Goal: Find specific page/section: Find specific page/section

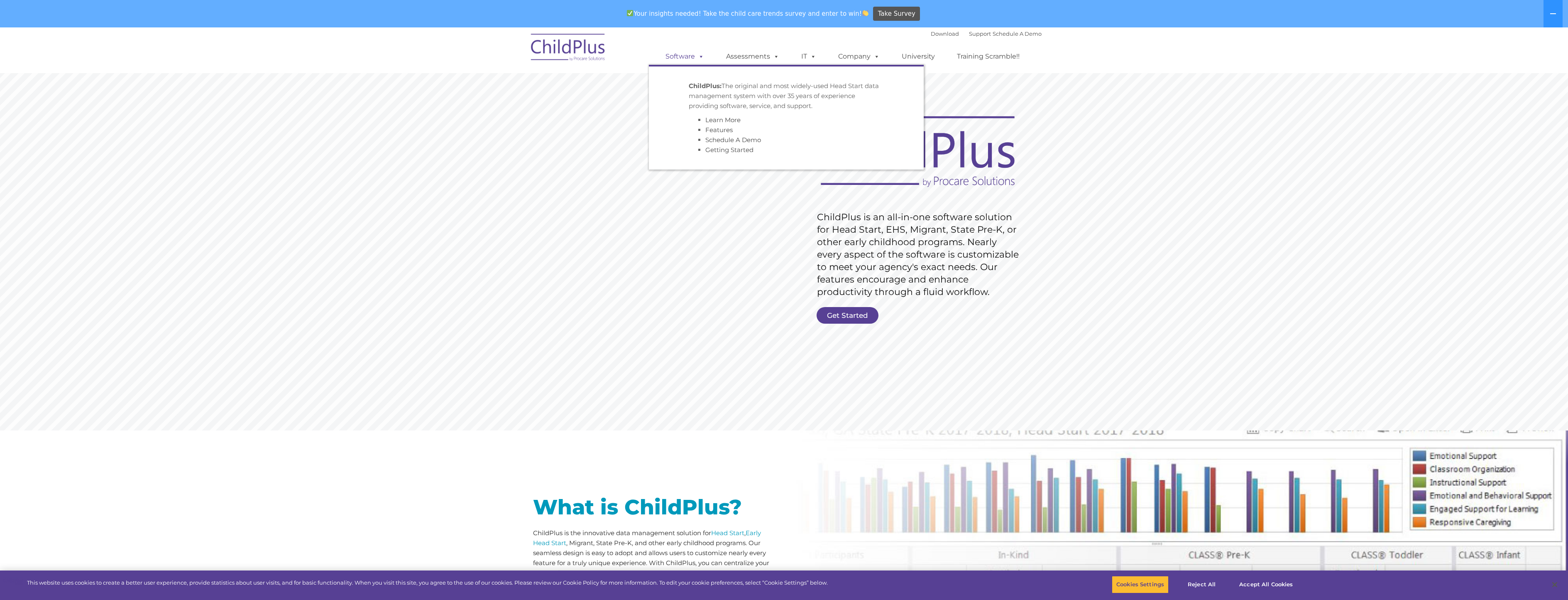
click at [696, 57] on span at bounding box center [699, 56] width 9 height 8
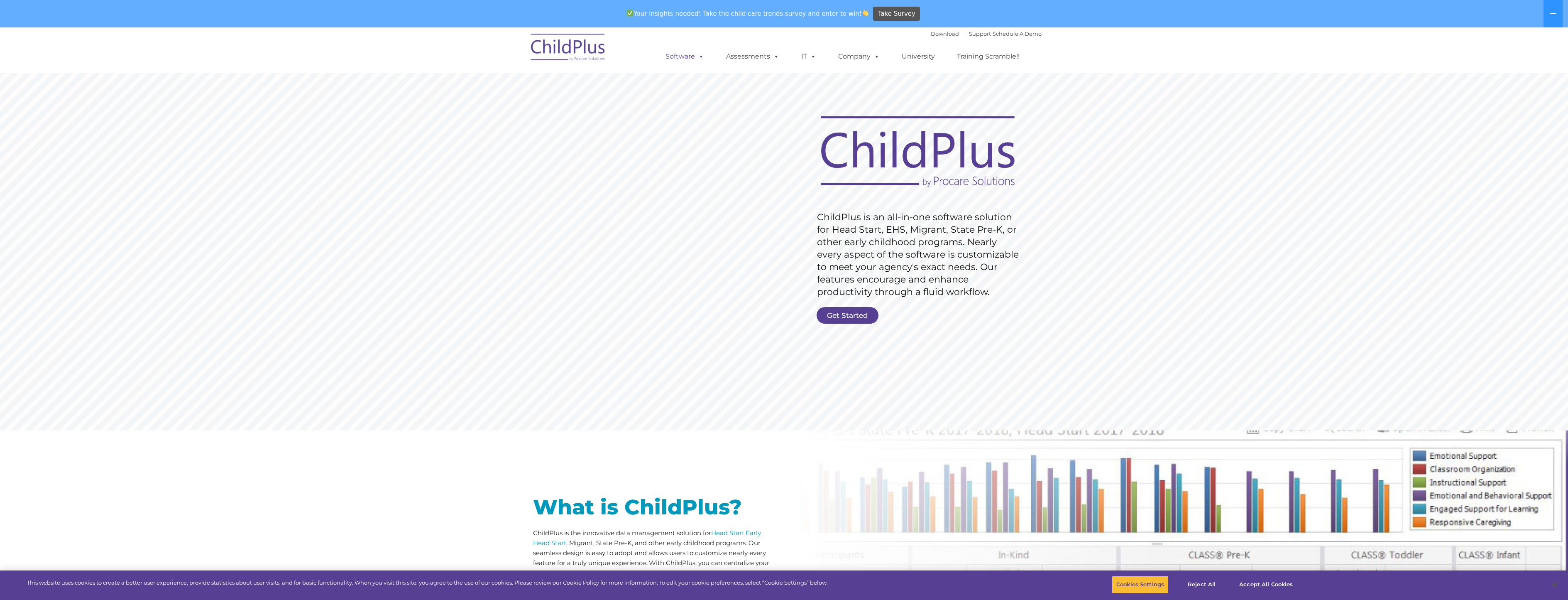
click at [701, 55] on span at bounding box center [699, 56] width 9 height 8
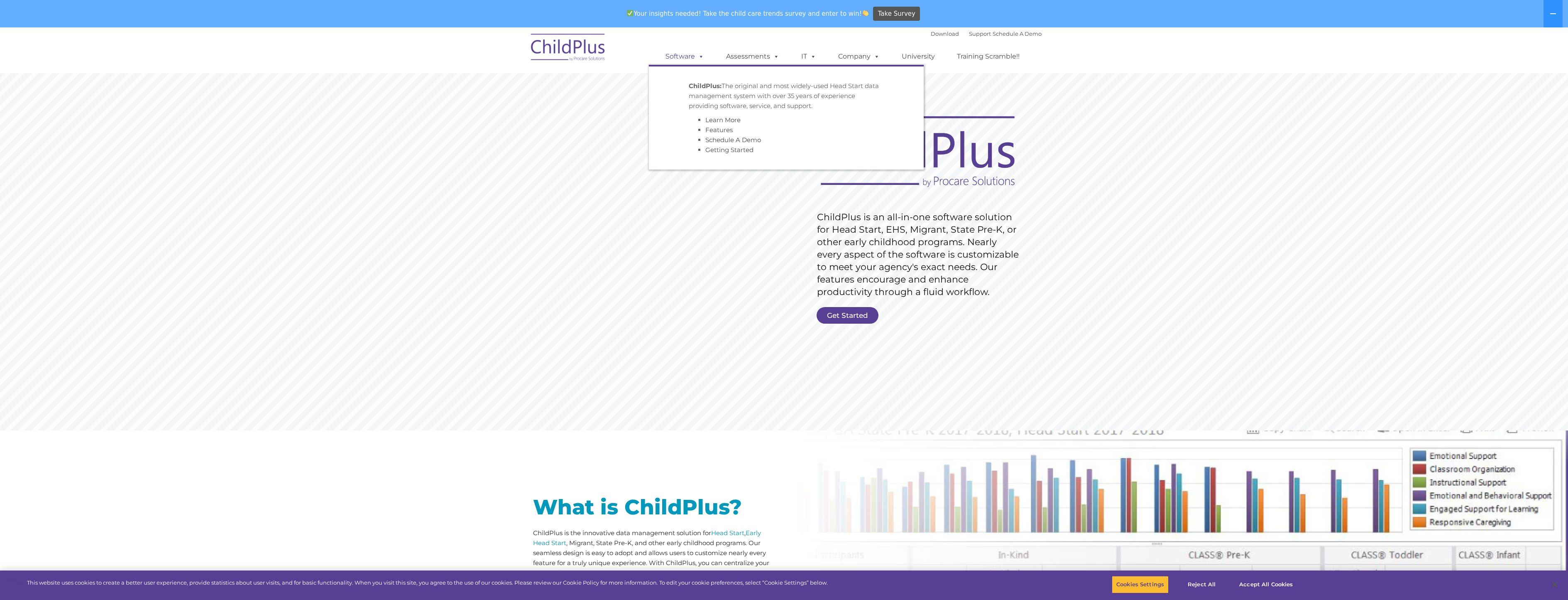
click at [690, 54] on link "Software" at bounding box center [685, 56] width 55 height 16
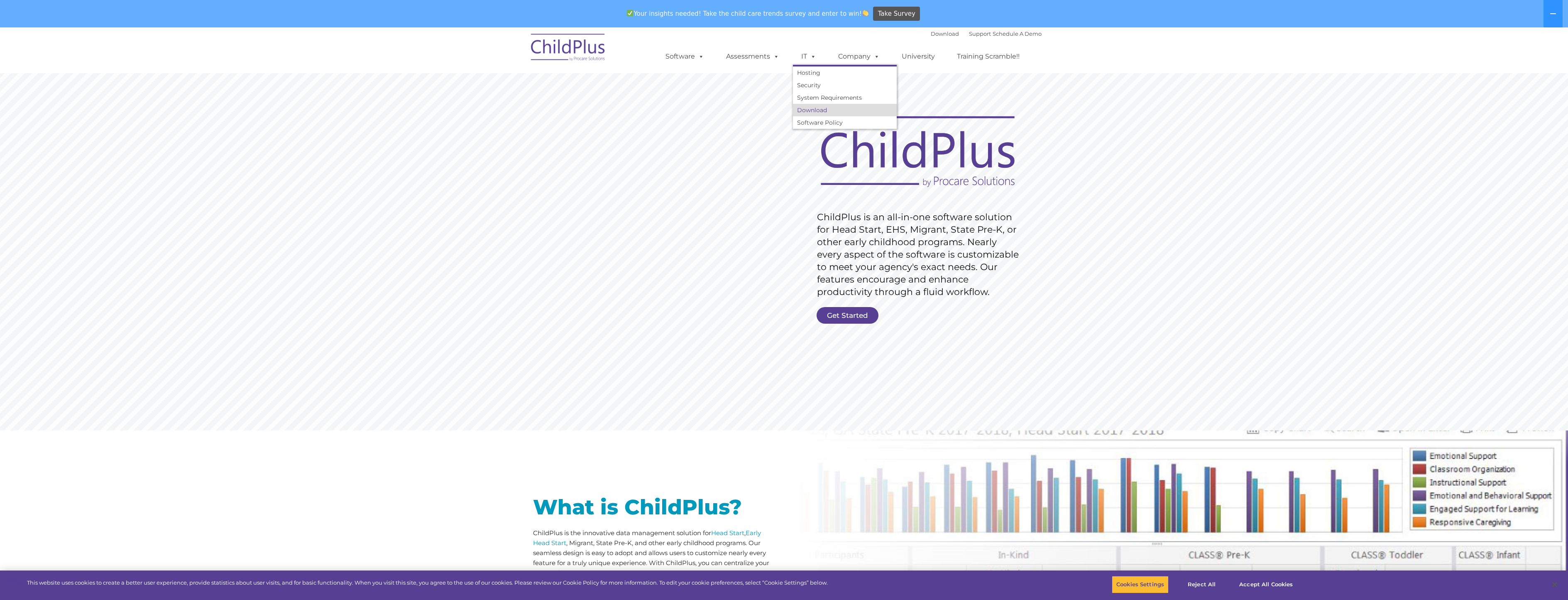
click at [819, 110] on link "Download" at bounding box center [845, 110] width 104 height 12
click at [933, 32] on link "Download" at bounding box center [945, 34] width 28 height 7
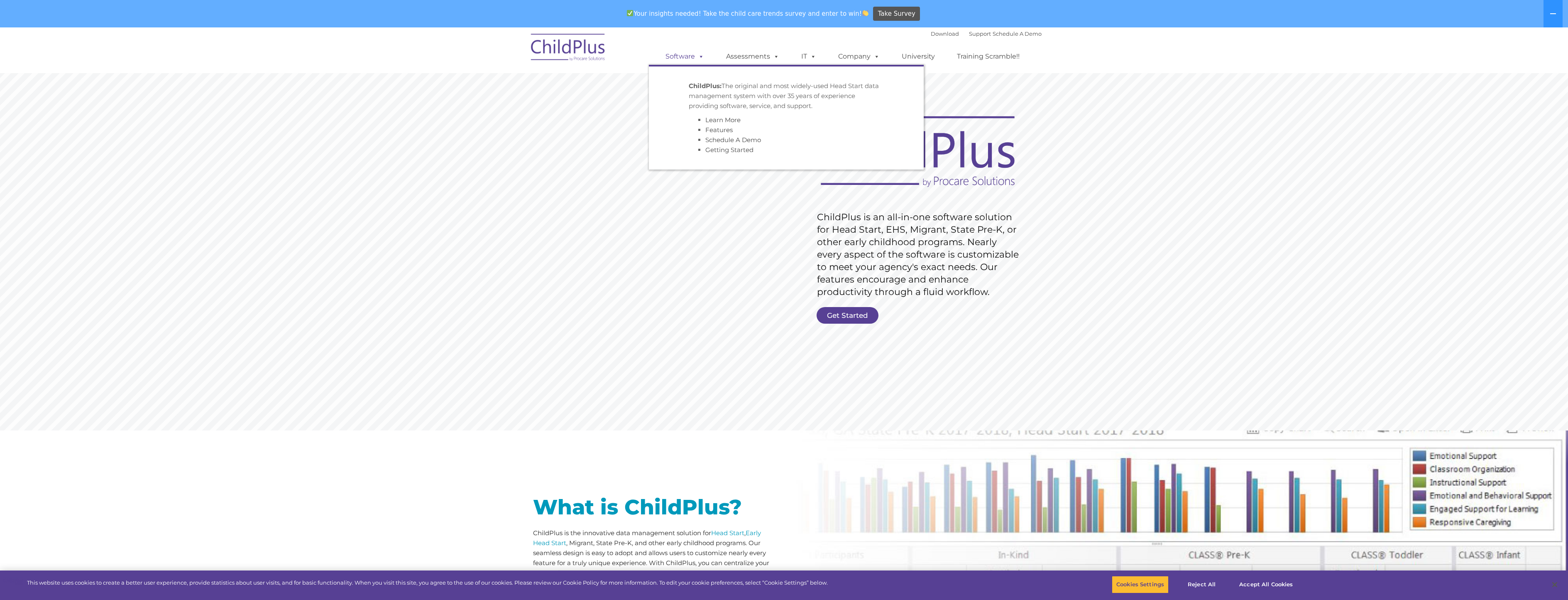
click at [695, 52] on link "Software" at bounding box center [685, 56] width 55 height 16
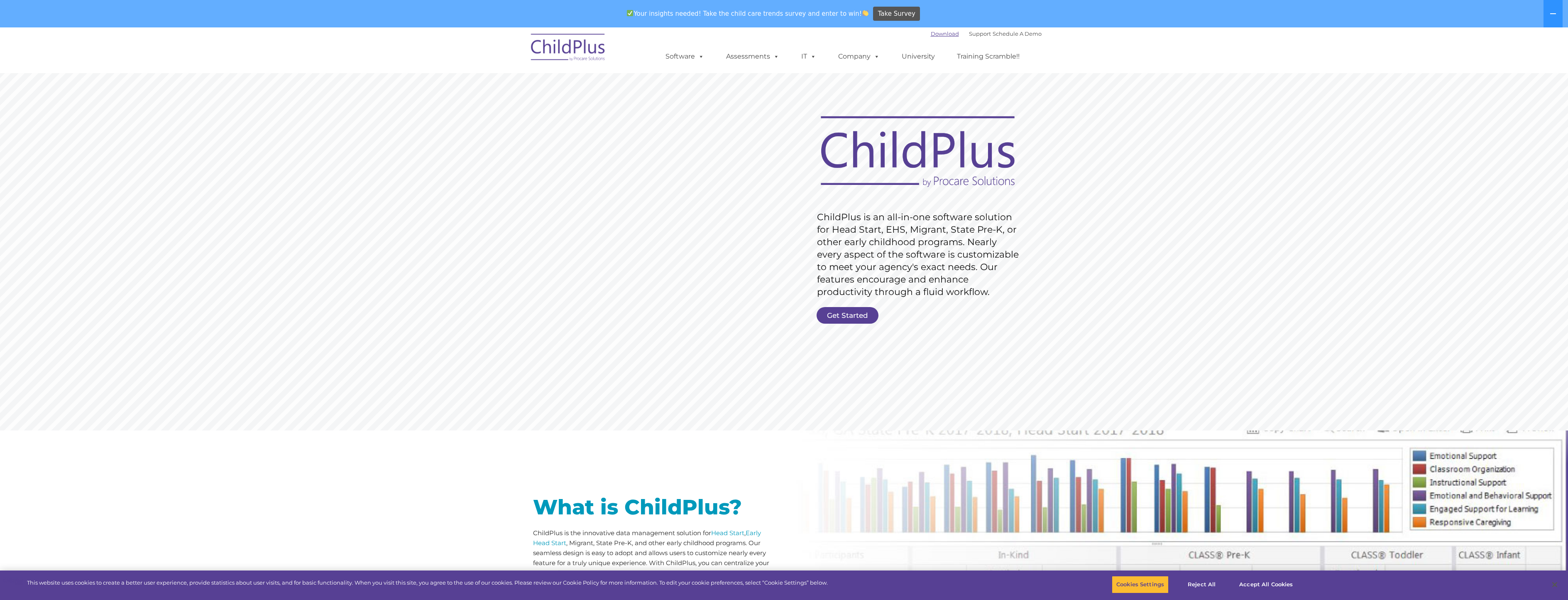
click at [931, 35] on link "Download" at bounding box center [945, 34] width 28 height 7
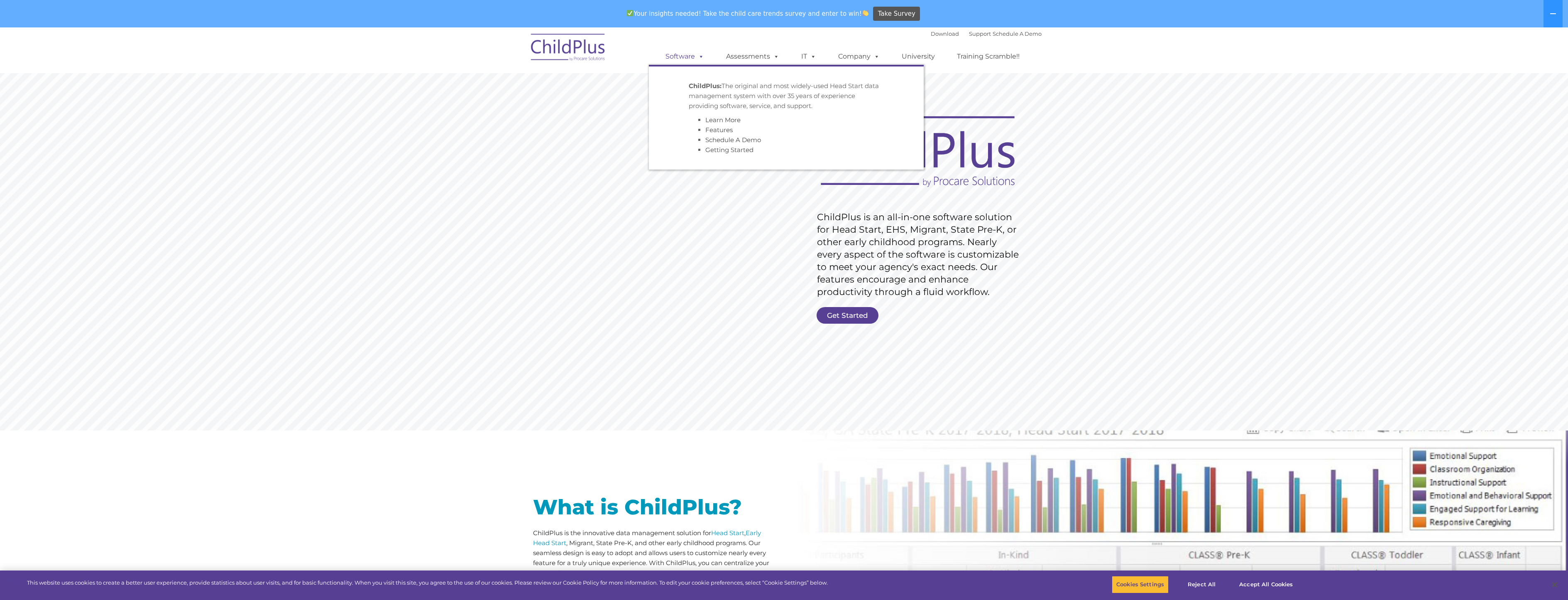
click at [699, 58] on span at bounding box center [699, 56] width 9 height 8
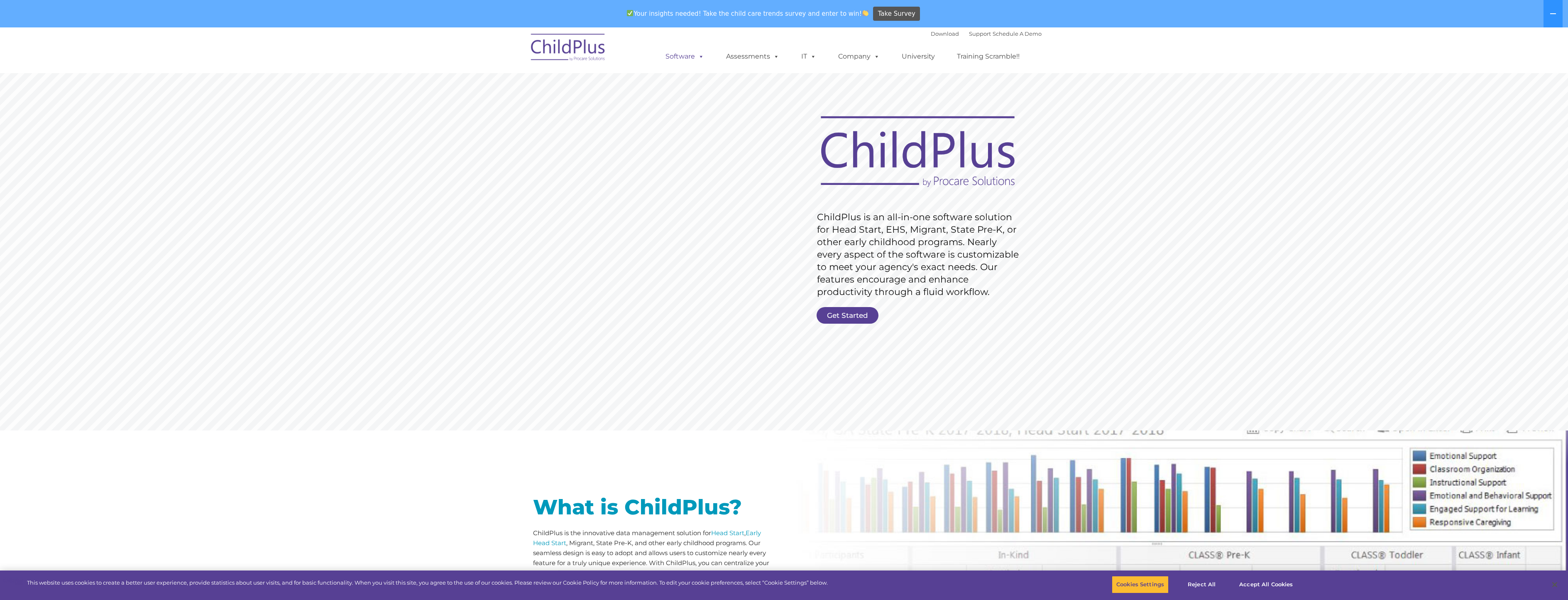
click at [699, 58] on span at bounding box center [699, 56] width 9 height 8
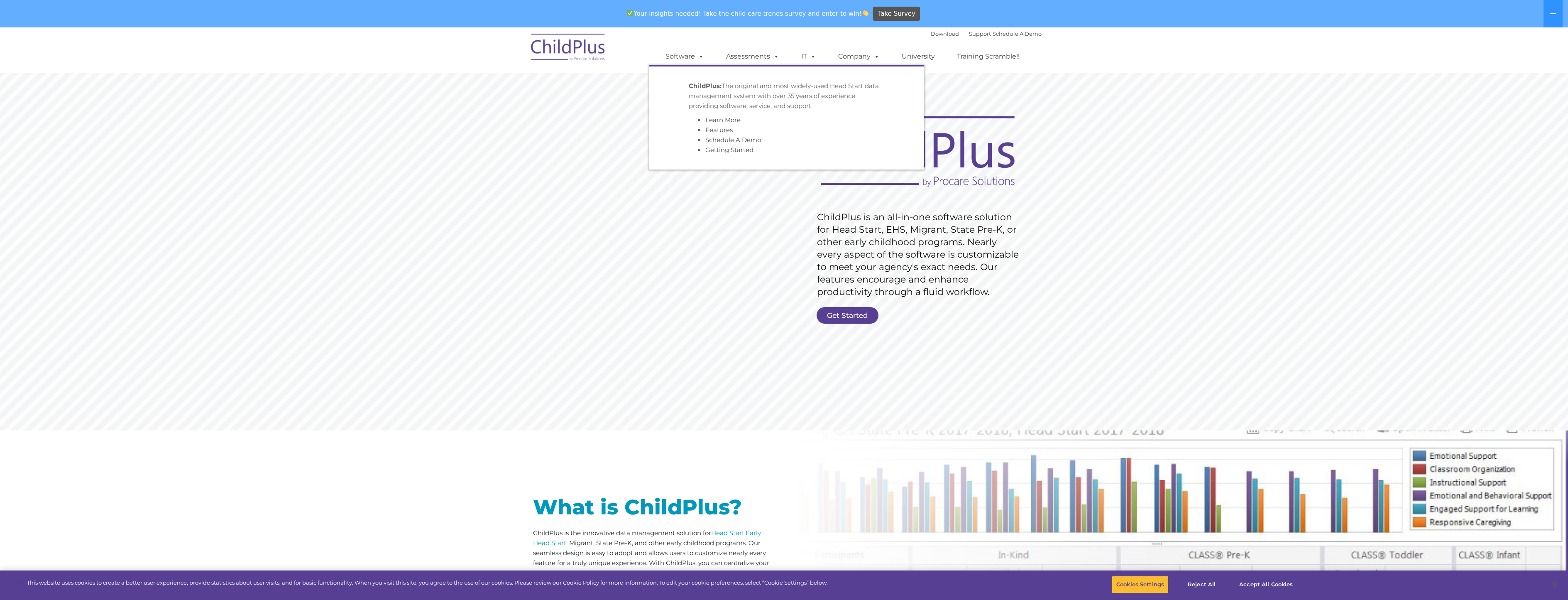
click at [694, 79] on li "ChildPlus: The original and most widely-used Head Start data management system …" at bounding box center [786, 118] width 208 height 86
click at [701, 110] on p "ChildPlus: The original and most widely-used Head Start data management system …" at bounding box center [786, 96] width 195 height 30
click at [724, 120] on link "Learn More" at bounding box center [723, 119] width 35 height 8
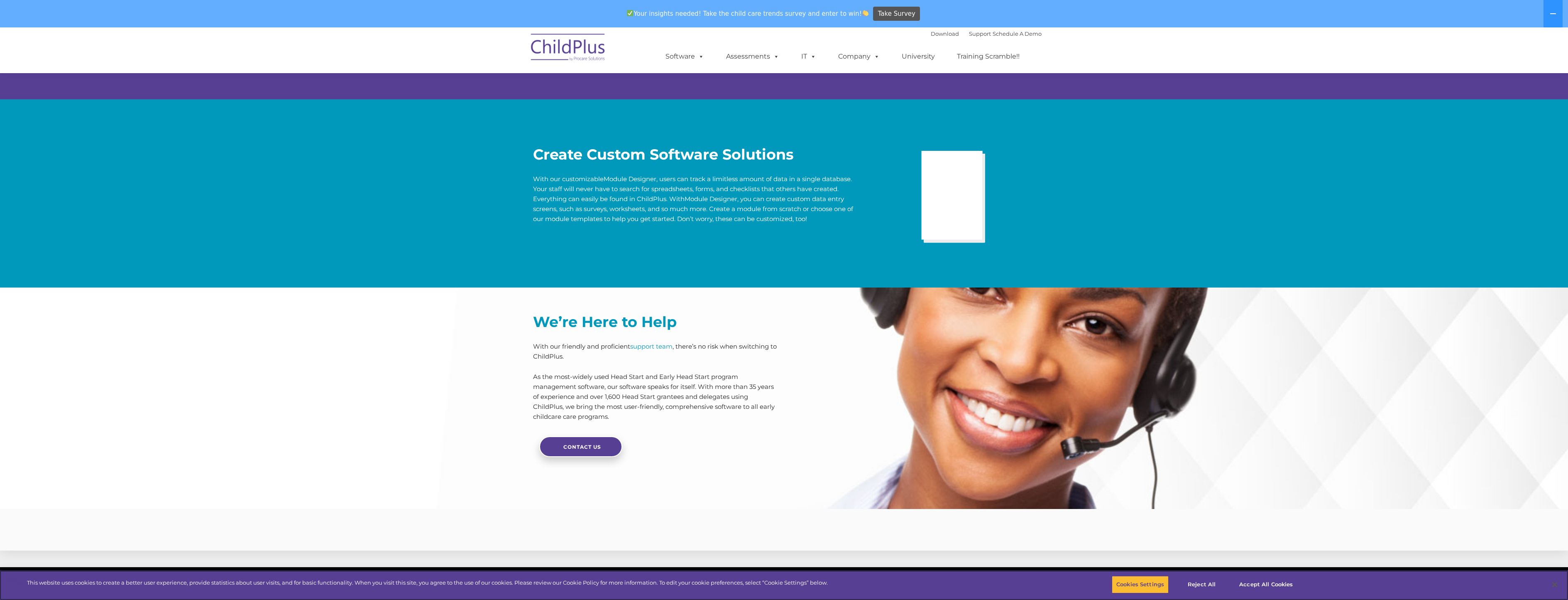
scroll to position [1767, 0]
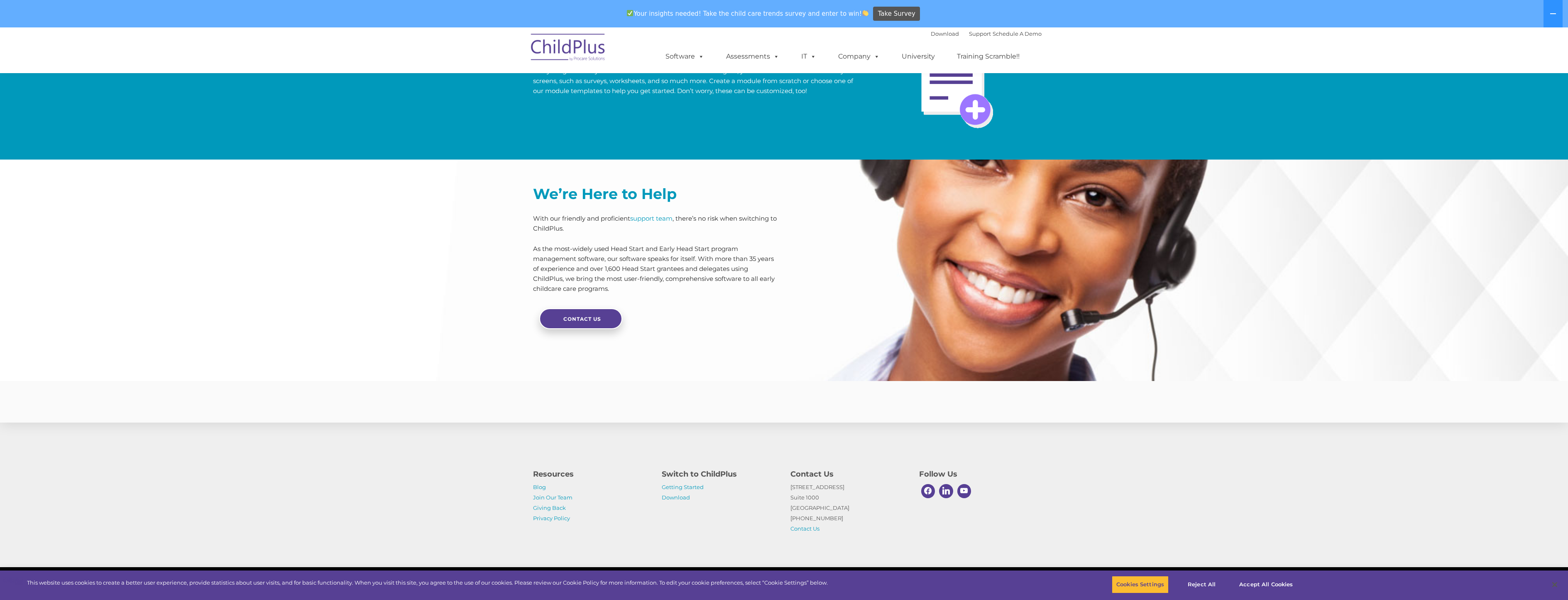
click at [674, 501] on p "Getting Started Download" at bounding box center [719, 492] width 116 height 21
click at [677, 495] on link "Download" at bounding box center [676, 497] width 28 height 7
click at [964, 37] on div "Download Support | Schedule A Demo " at bounding box center [986, 34] width 111 height 12
click at [969, 34] on link "Support" at bounding box center [980, 34] width 22 height 7
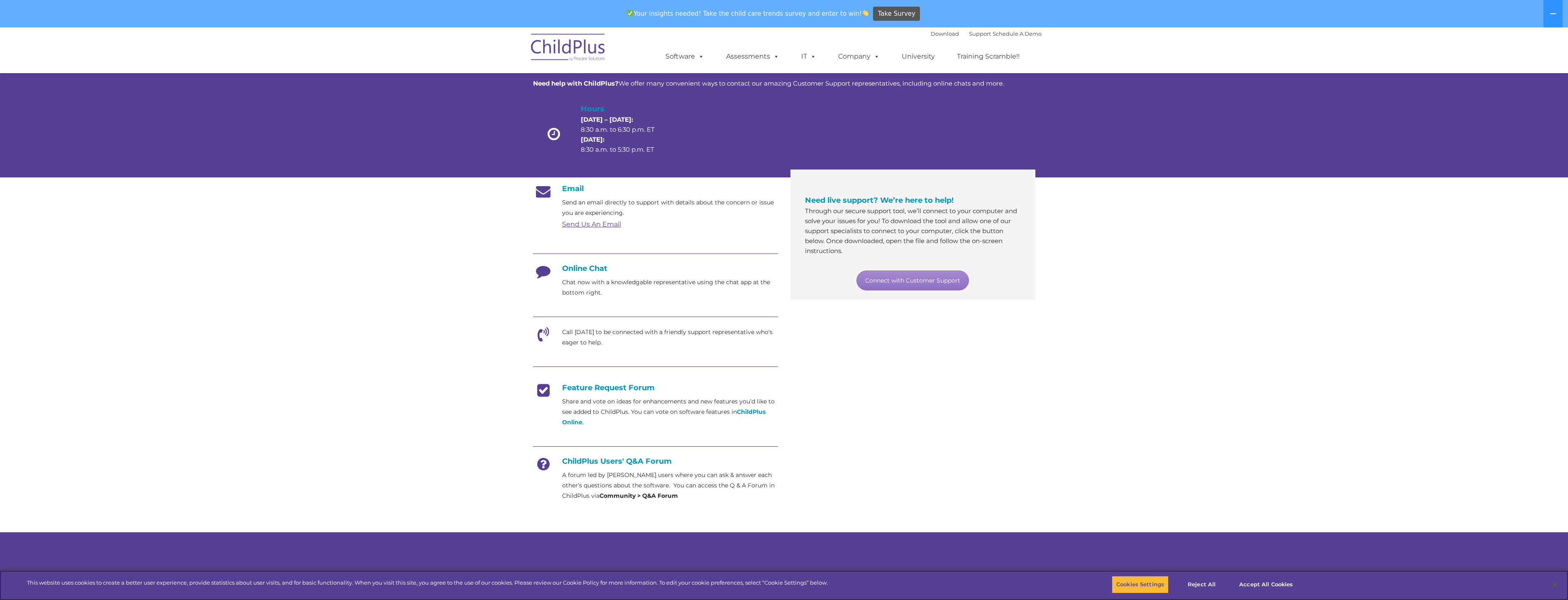
scroll to position [41, 0]
